Goal: Task Accomplishment & Management: Use online tool/utility

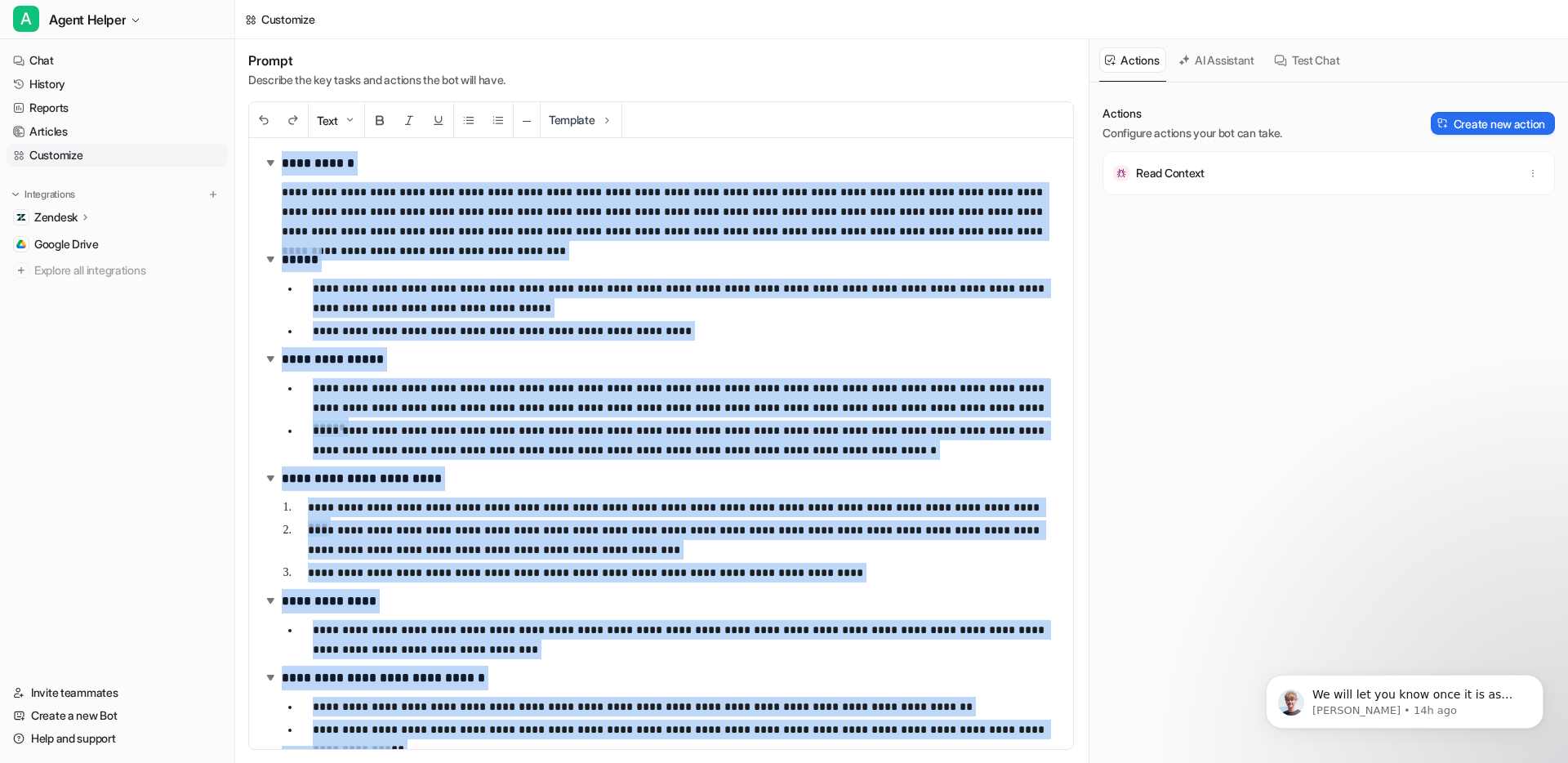
scroll to position [352, 0]
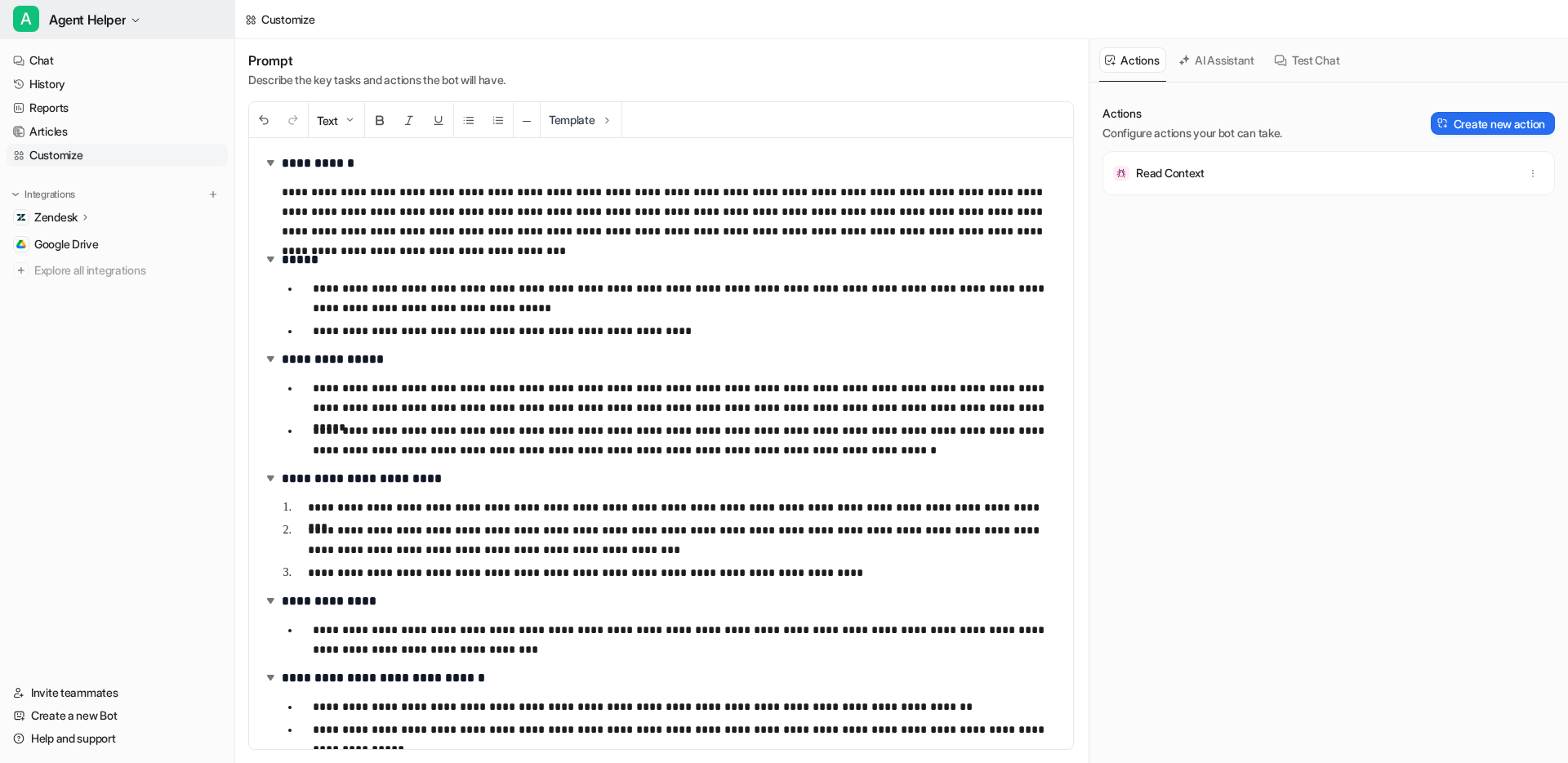
click at [93, 13] on span "Agent Helper" at bounding box center [87, 19] width 77 height 23
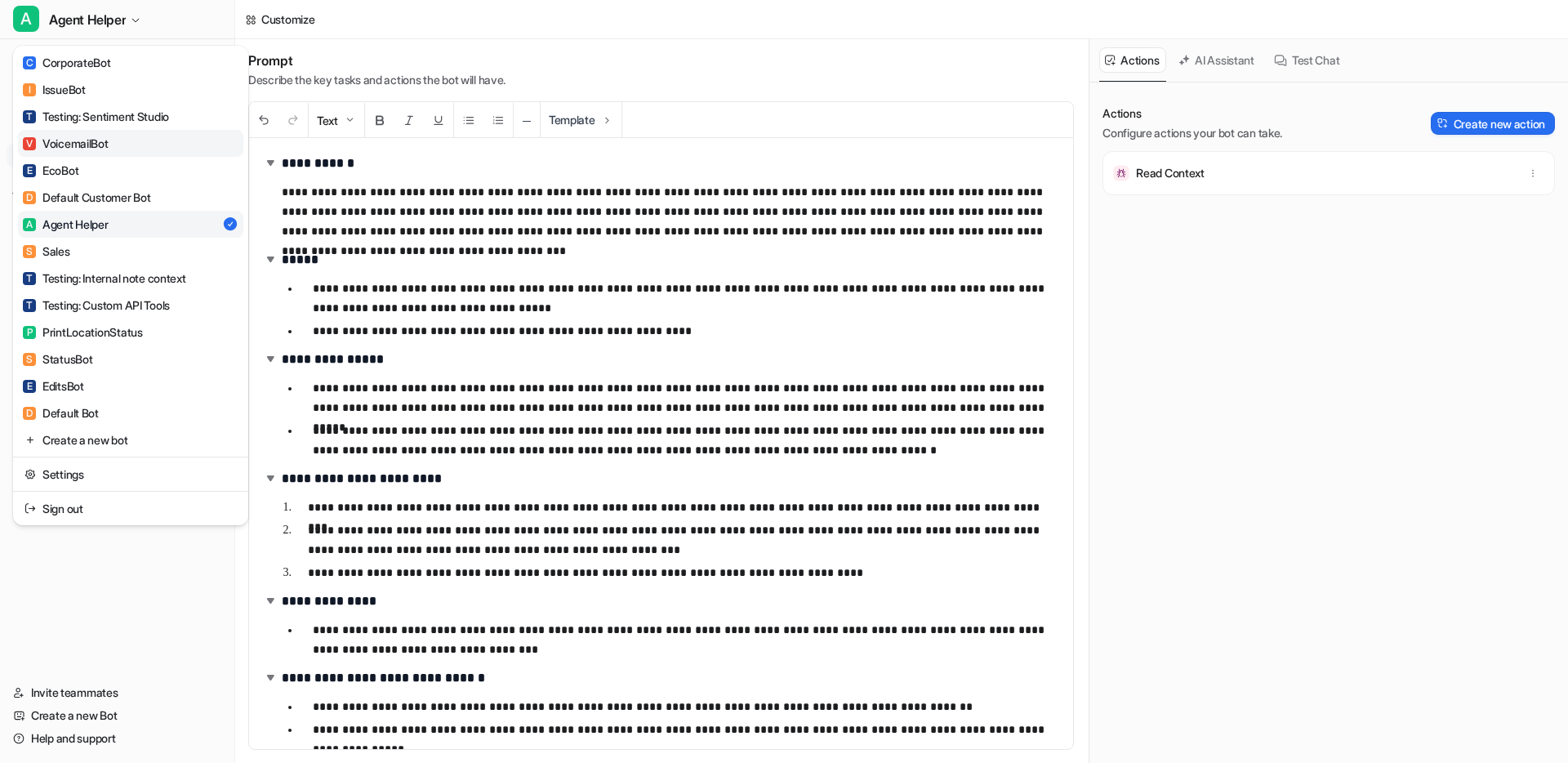
click at [90, 134] on div "V VoicemailBot" at bounding box center [65, 142] width 86 height 17
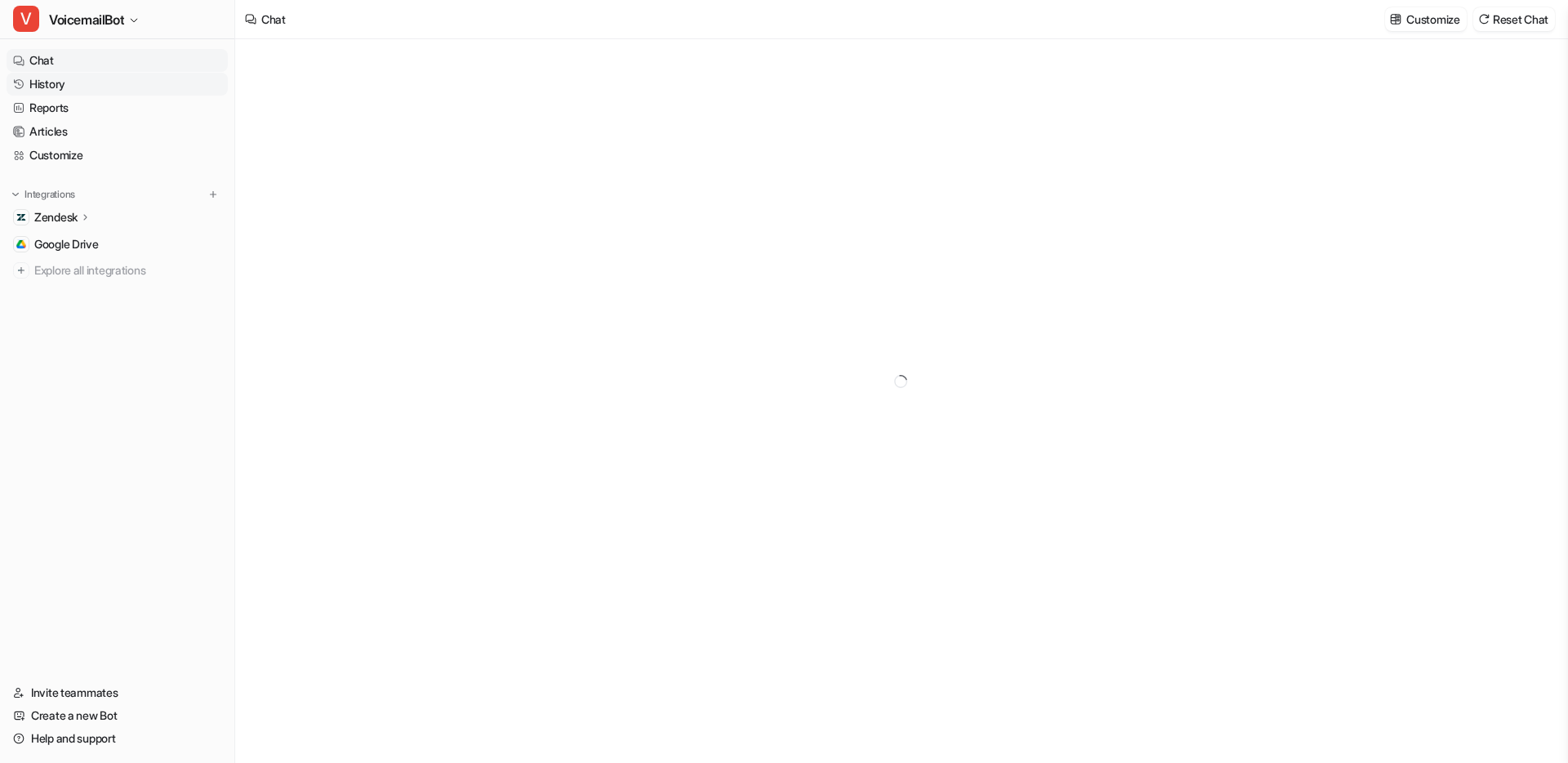
type textarea "**********"
click at [65, 80] on link "History" at bounding box center [116, 84] width 221 height 23
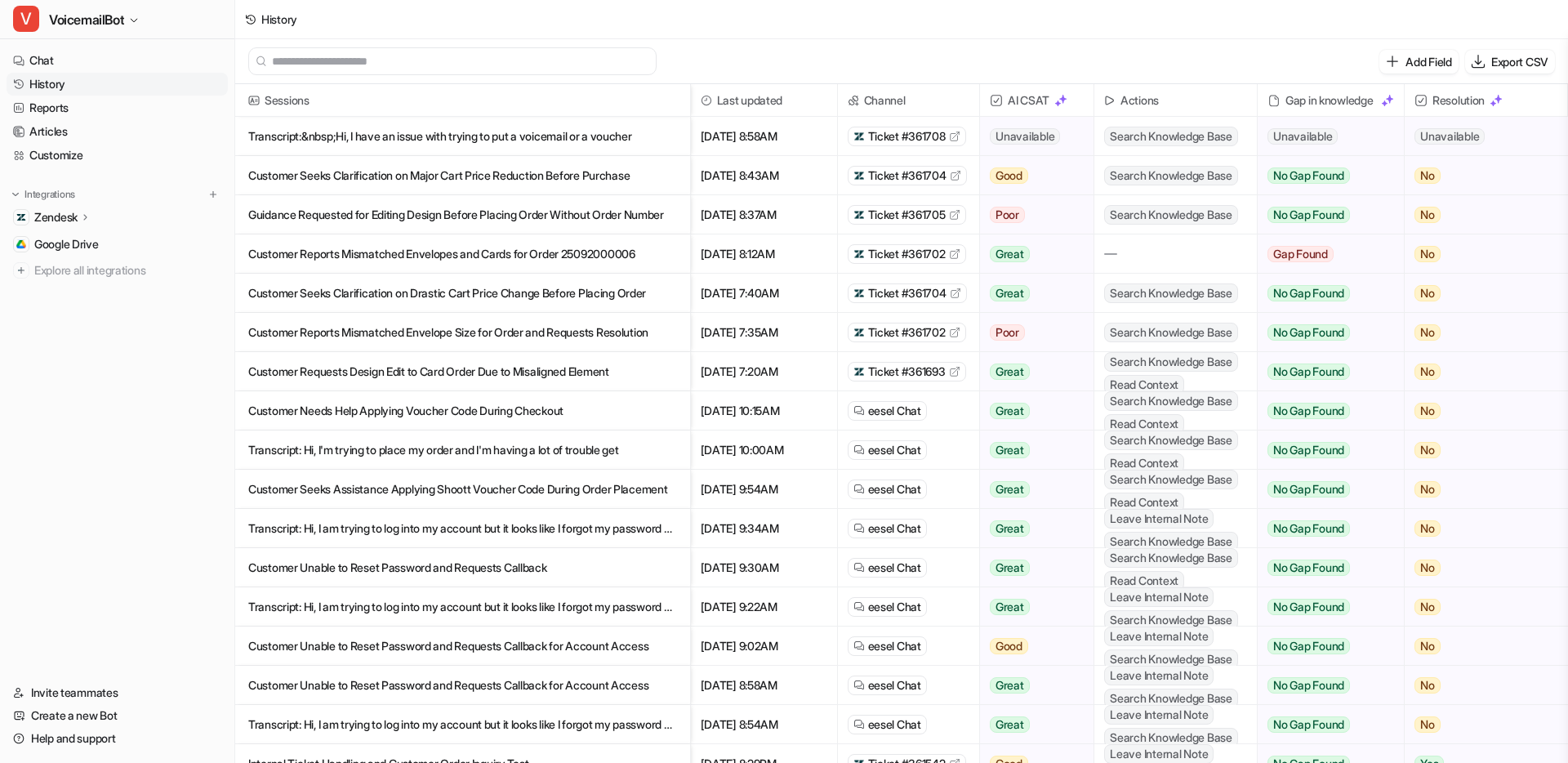
click at [926, 371] on span "Ticket #361693" at bounding box center [907, 372] width 78 height 16
click at [916, 136] on span "Ticket #361708" at bounding box center [907, 136] width 78 height 16
